Goal: Transaction & Acquisition: Purchase product/service

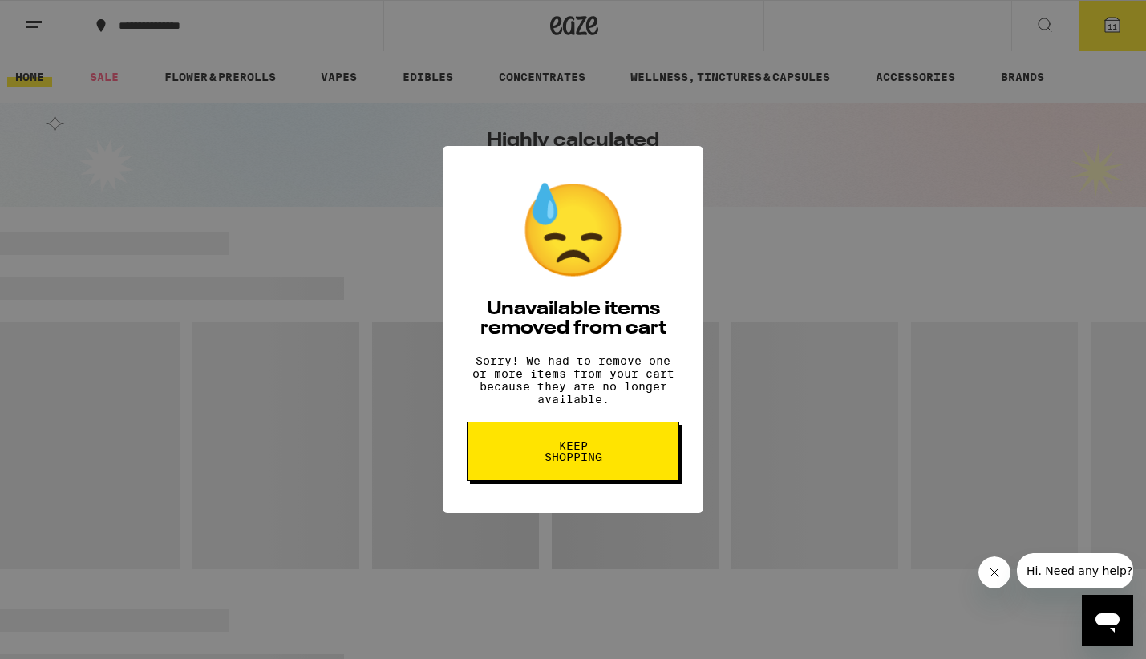
click at [563, 463] on span "Keep Shopping" at bounding box center [573, 451] width 83 height 22
